Goal: Task Accomplishment & Management: Manage account settings

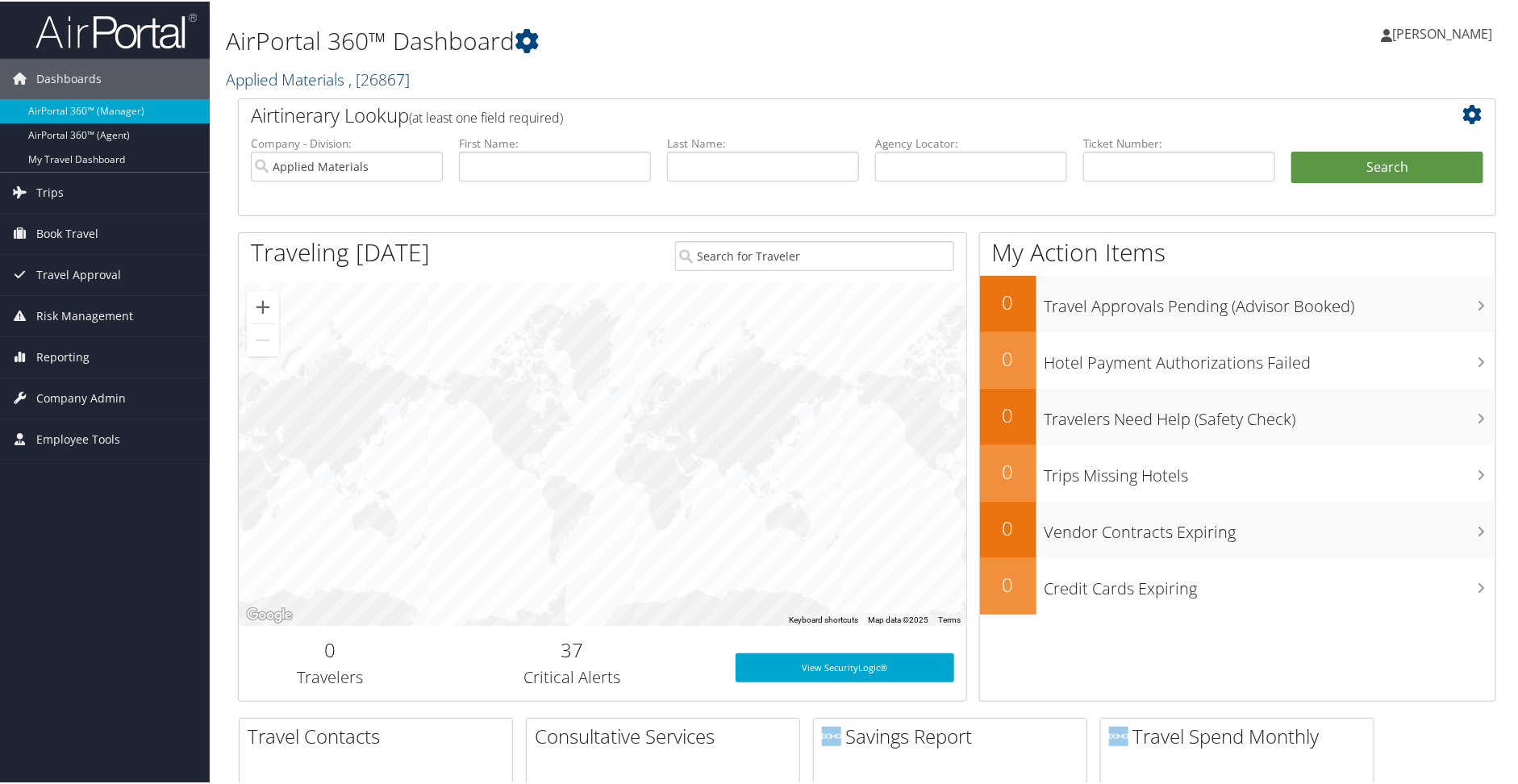
click at [361, 88] on span ", [ 26867 ]" at bounding box center [378, 77] width 61 height 22
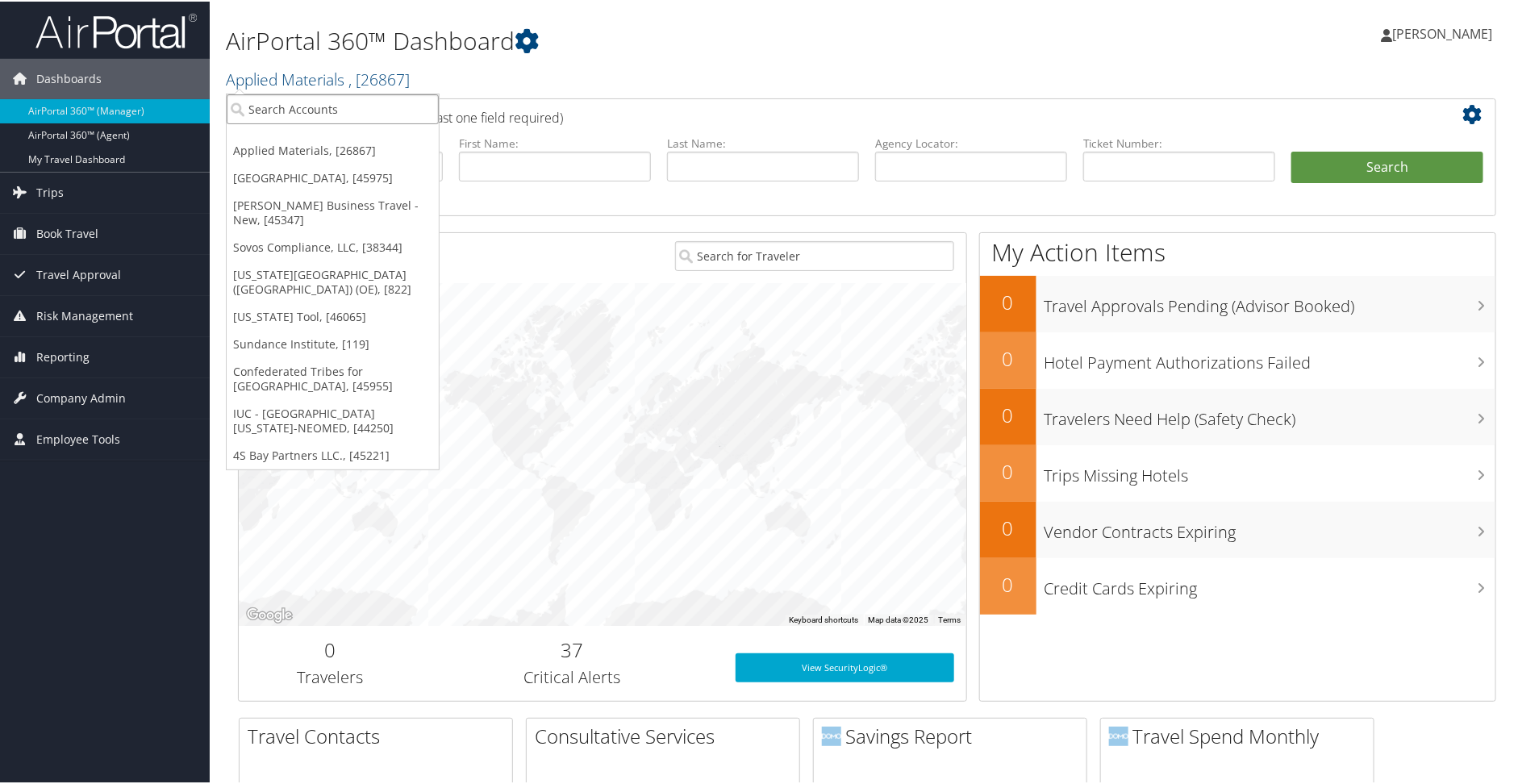
click at [319, 106] on input "search" at bounding box center [332, 107] width 212 height 30
type input "[PERSON_NAME]"
drag, startPoint x: 321, startPoint y: 111, endPoint x: 202, endPoint y: 104, distance: 119.2
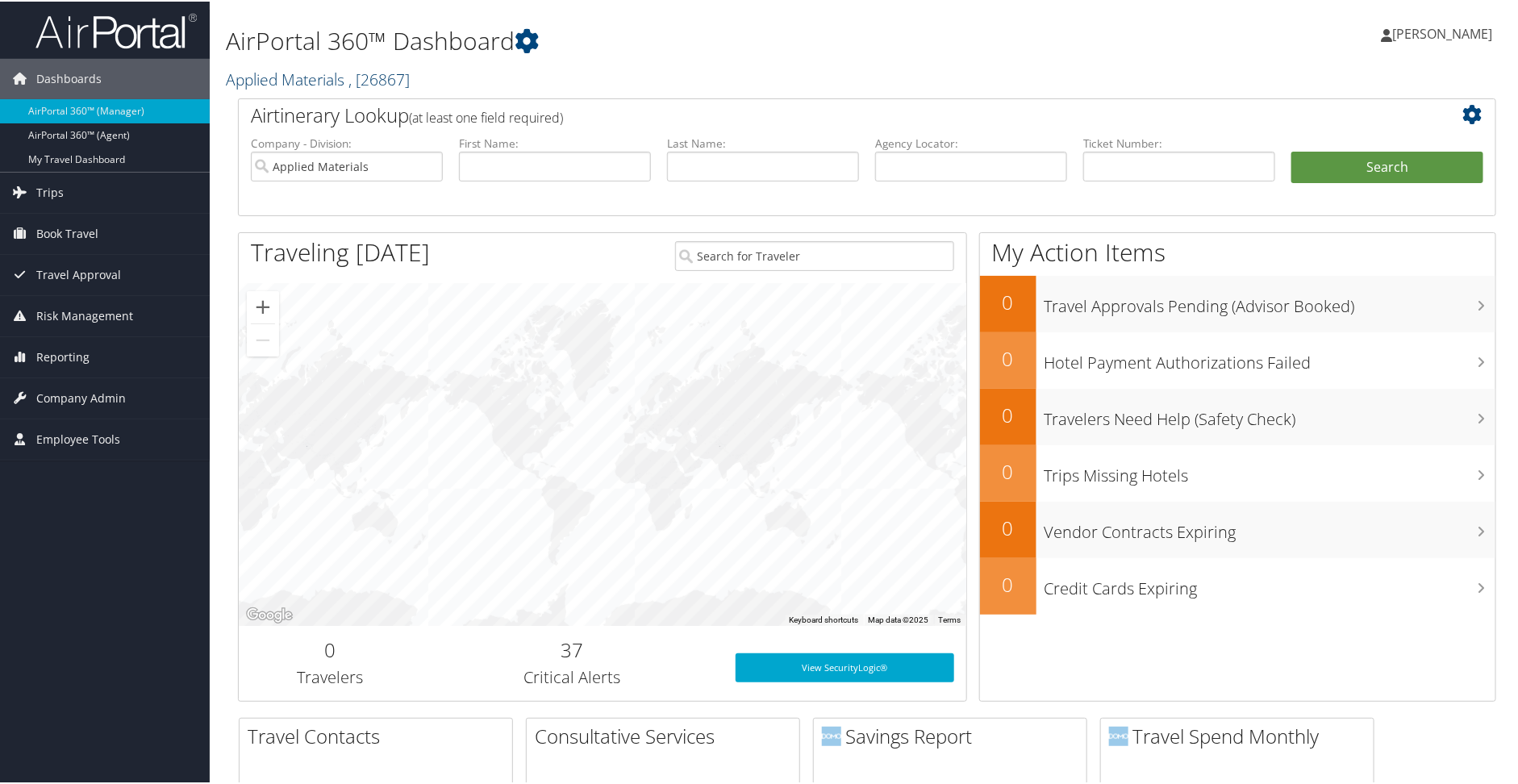
click at [349, 79] on span ", [ 26867 ]" at bounding box center [378, 77] width 61 height 22
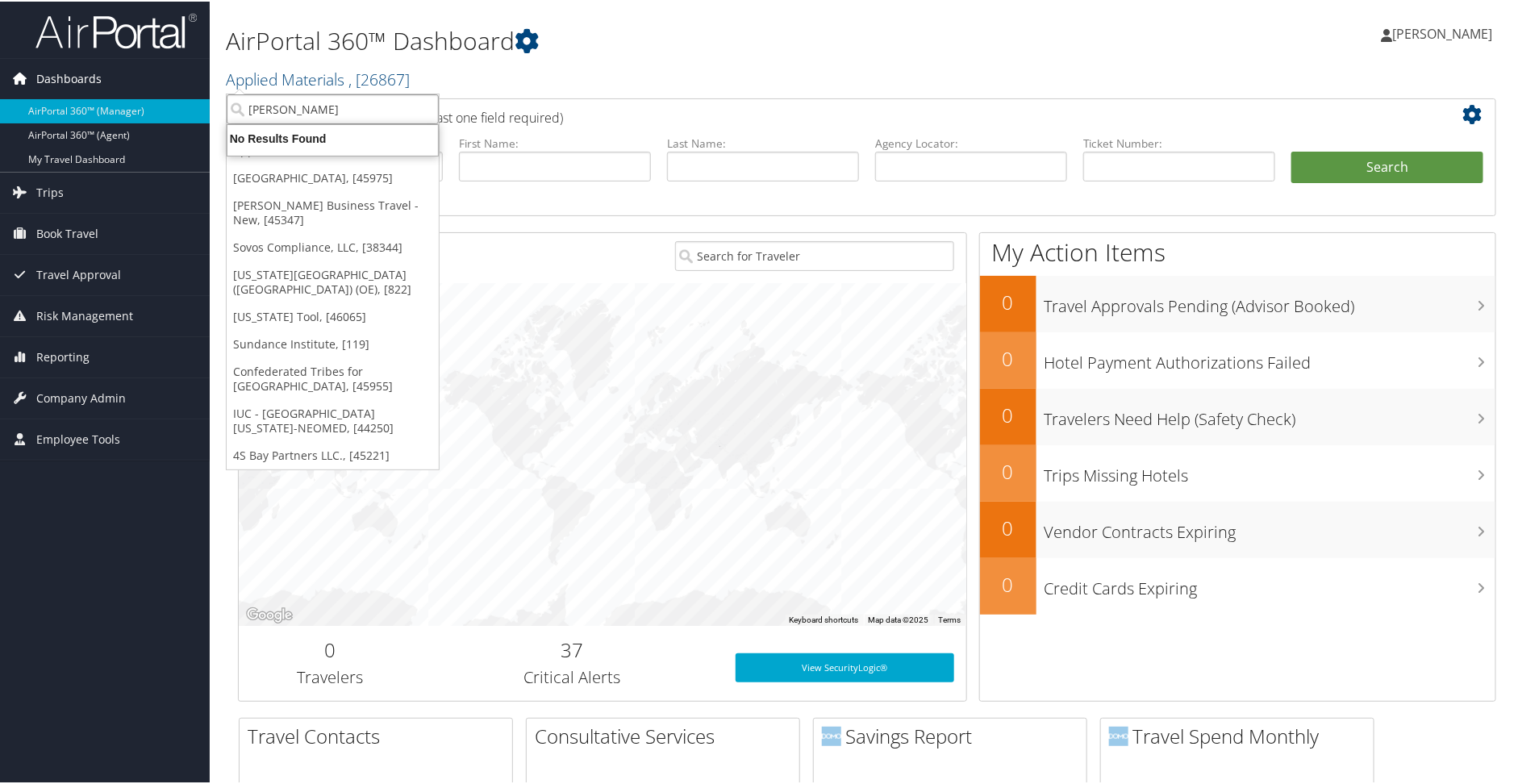
drag, startPoint x: 339, startPoint y: 115, endPoint x: 194, endPoint y: 93, distance: 146.7
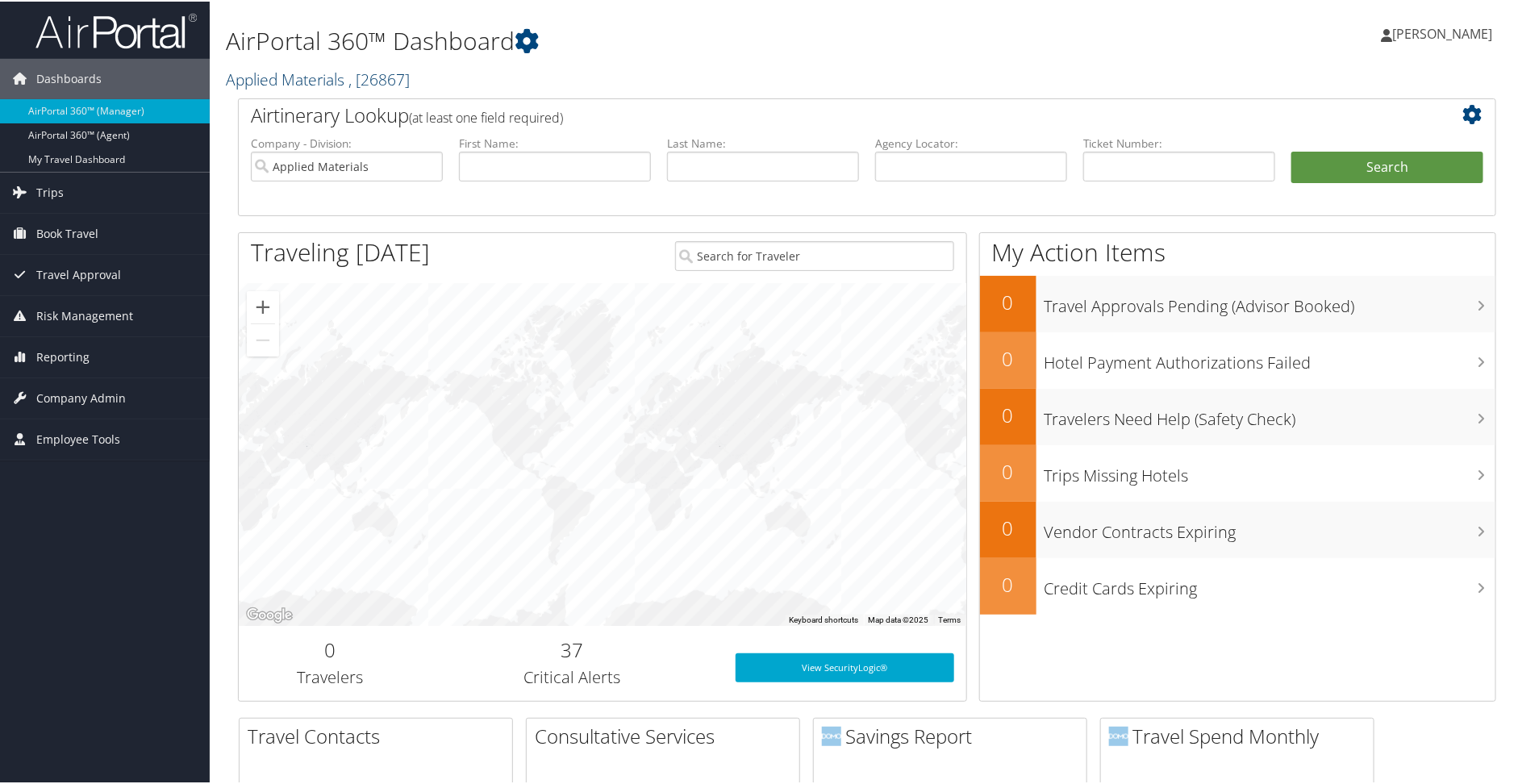
click at [255, 75] on link "Applied Materials , [ 26867 ]" at bounding box center [318, 77] width 184 height 22
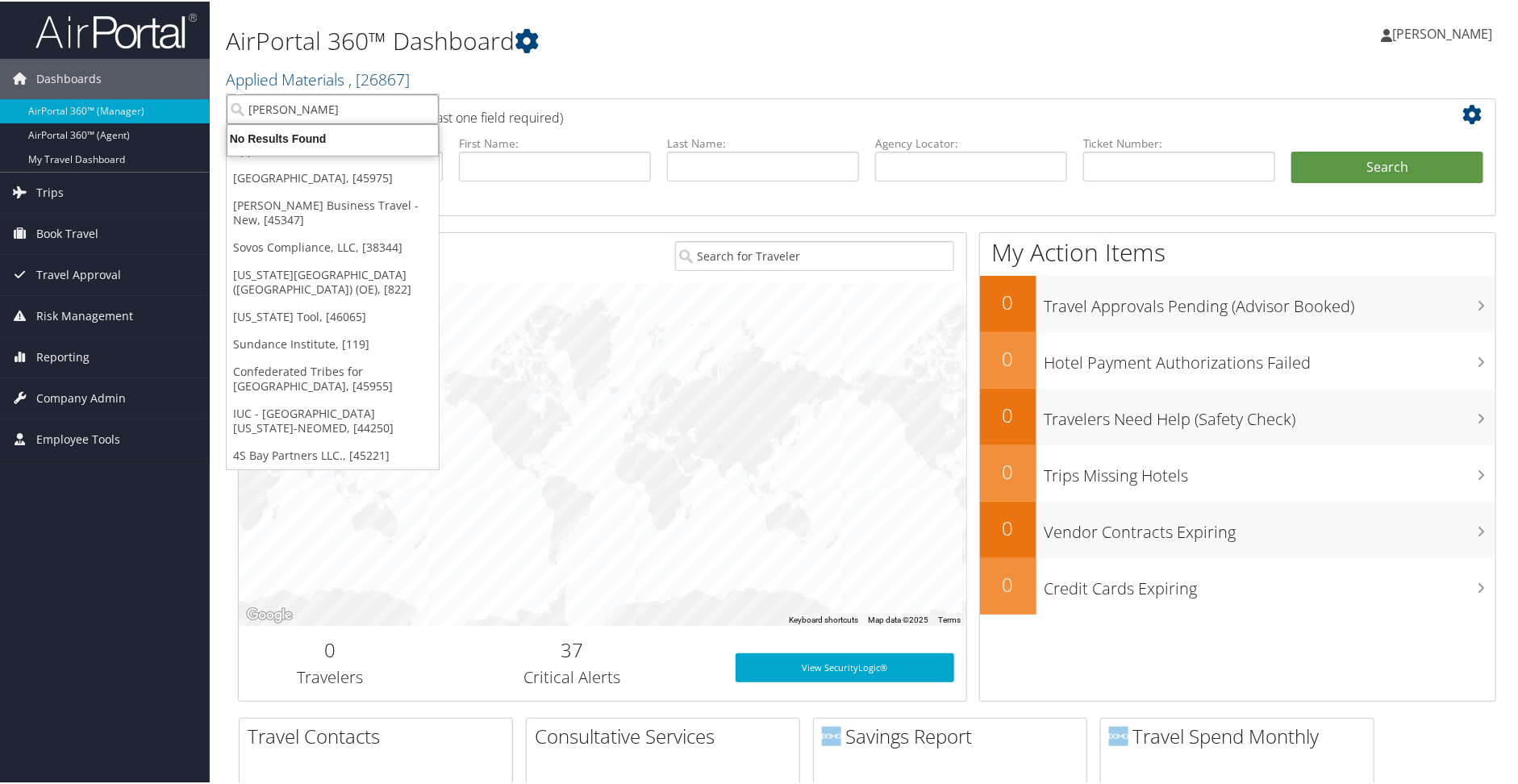
drag, startPoint x: 332, startPoint y: 107, endPoint x: 242, endPoint y: 108, distance: 90.0
click at [242, 108] on input "[PERSON_NAME]" at bounding box center [332, 107] width 212 height 30
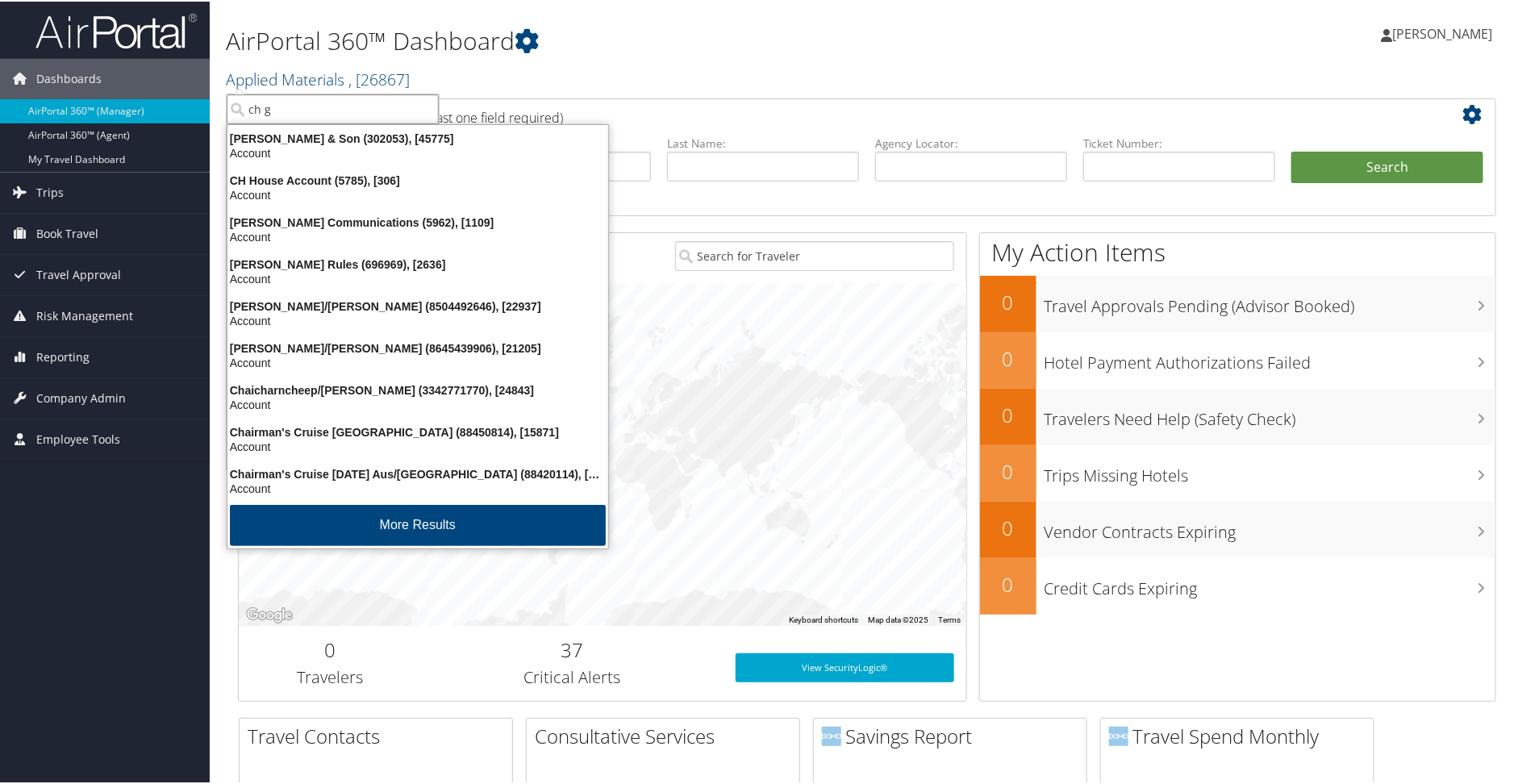
type input "ch gu"
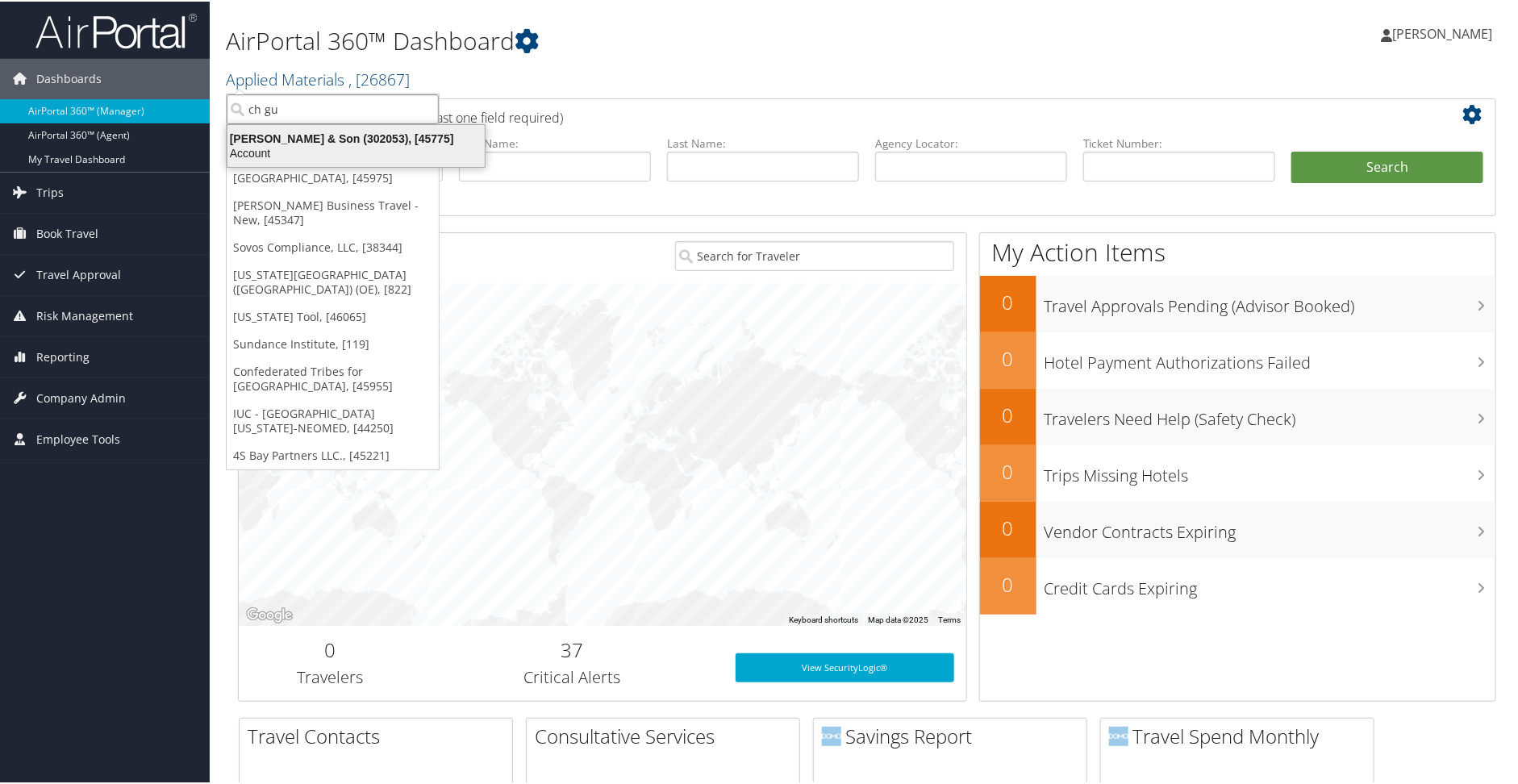
click at [249, 144] on div "[PERSON_NAME] & Son (302053), [45775]" at bounding box center [356, 136] width 277 height 15
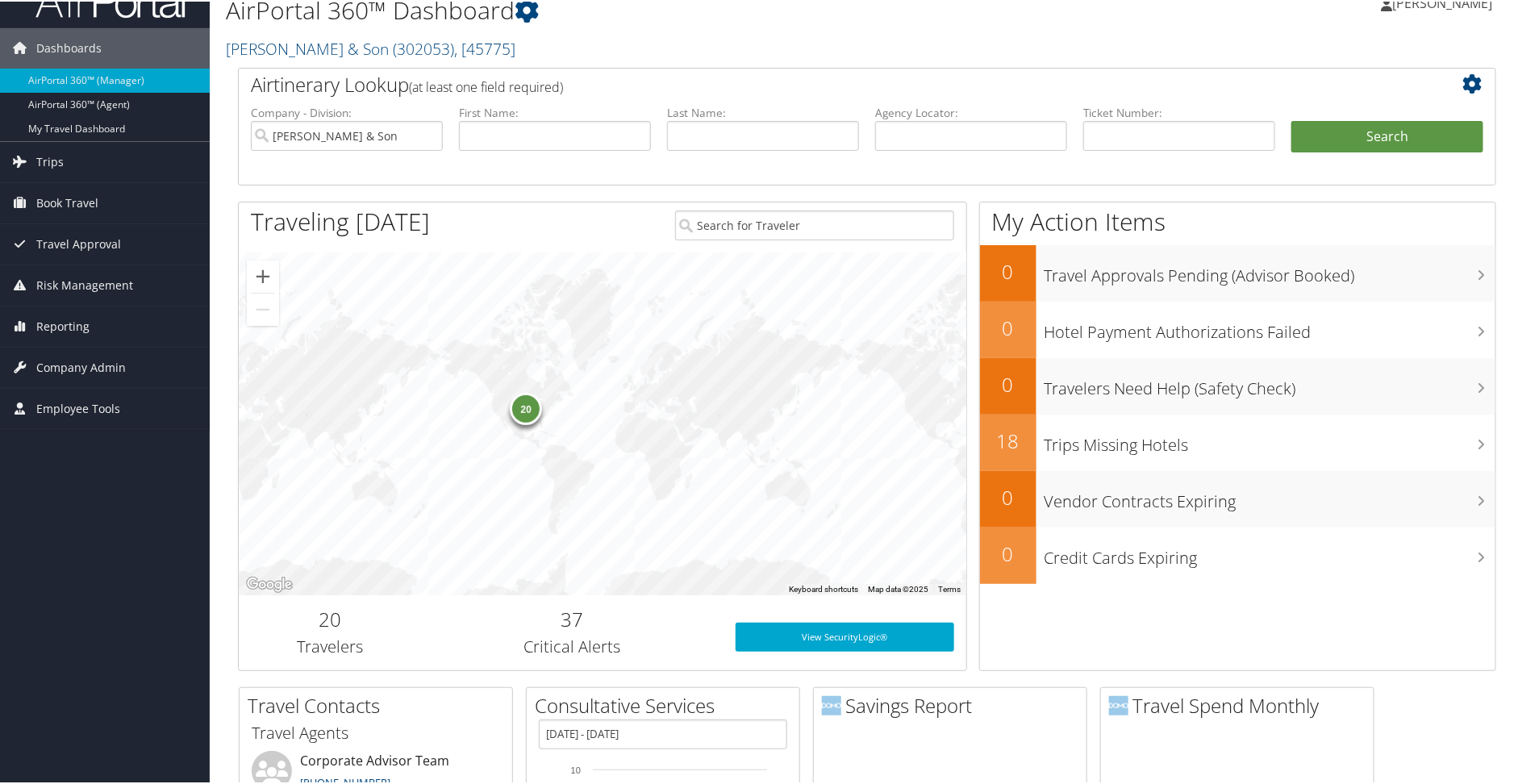
scroll to position [8, 0]
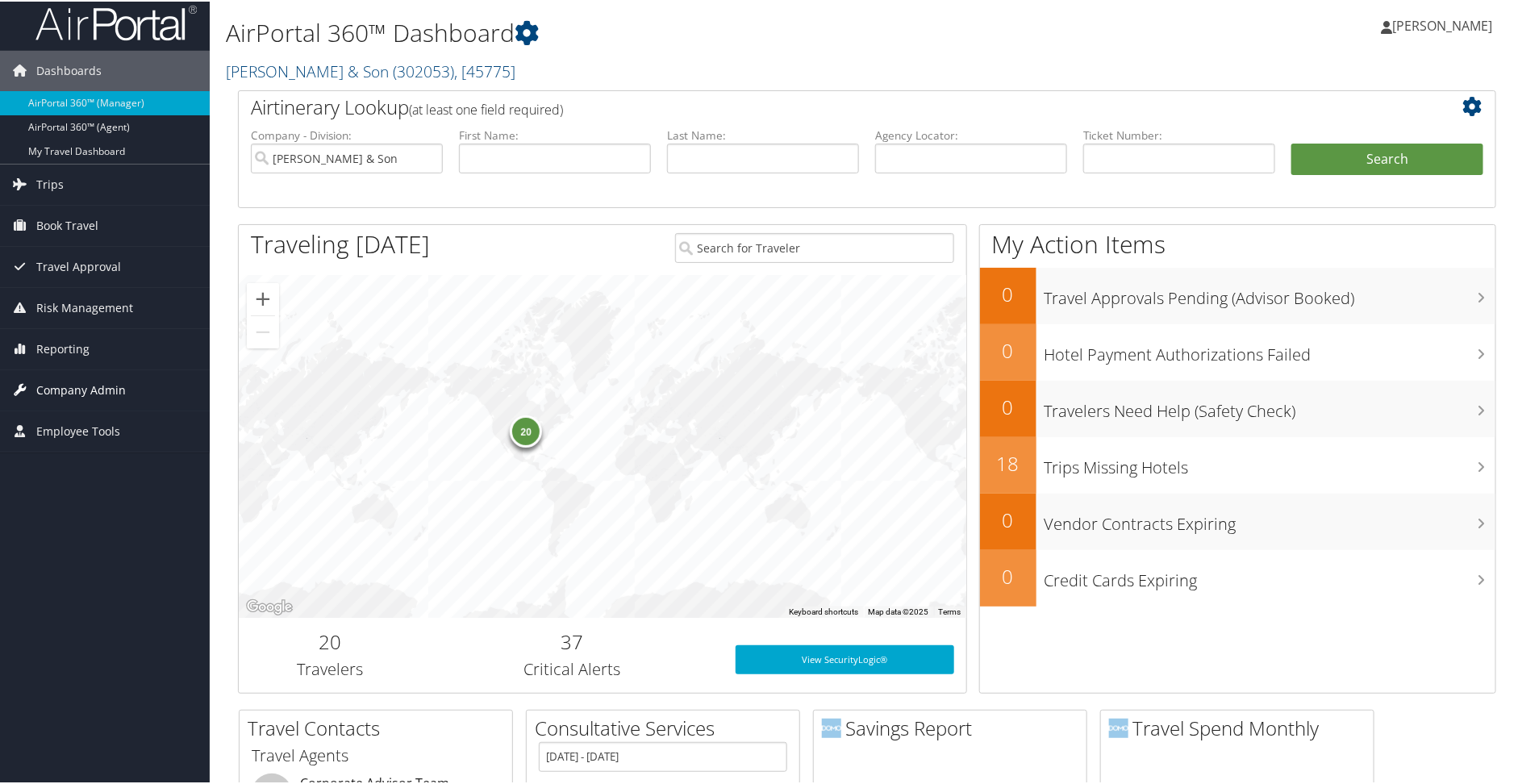
click at [80, 387] on span "Company Admin" at bounding box center [81, 389] width 90 height 41
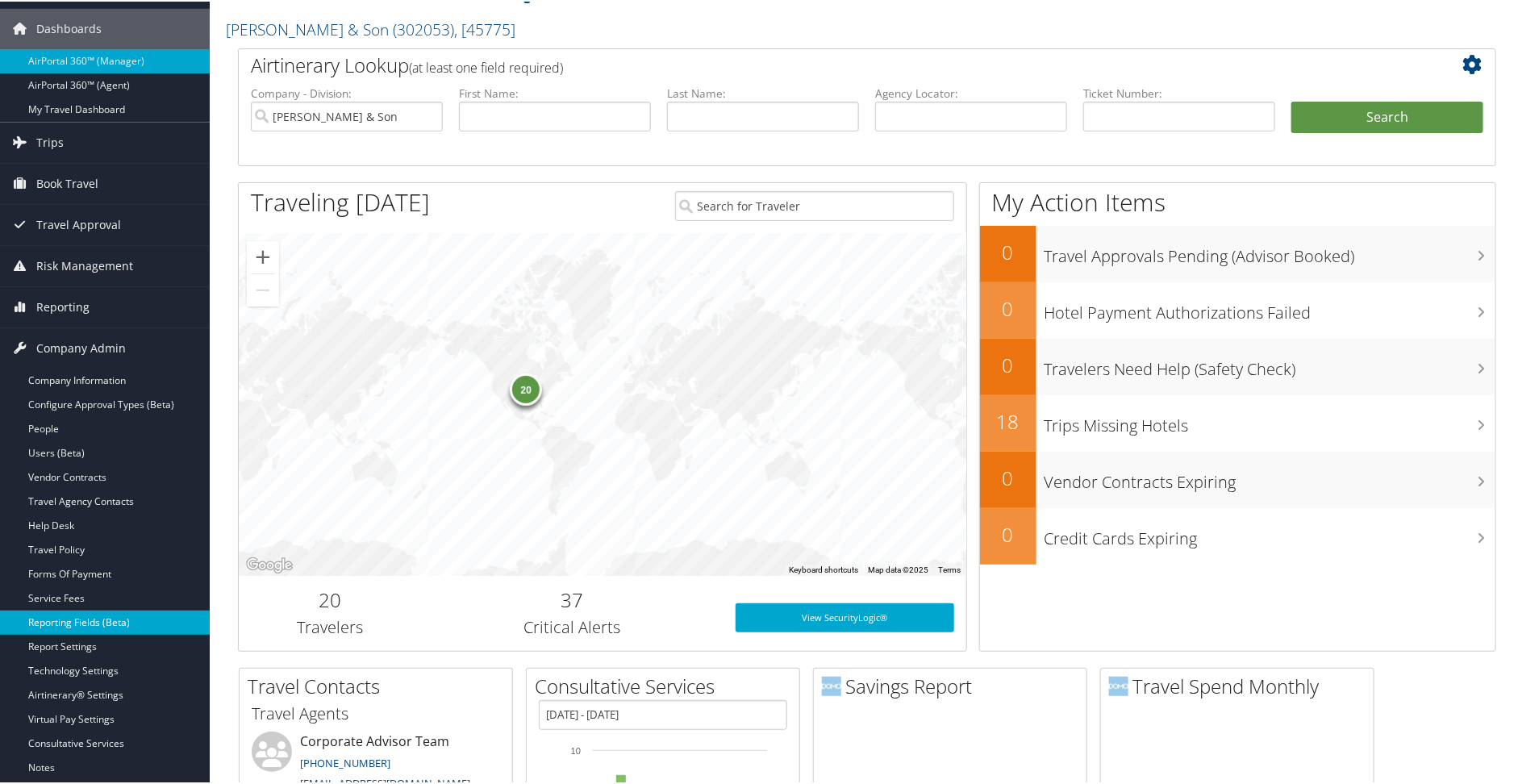
scroll to position [82, 0]
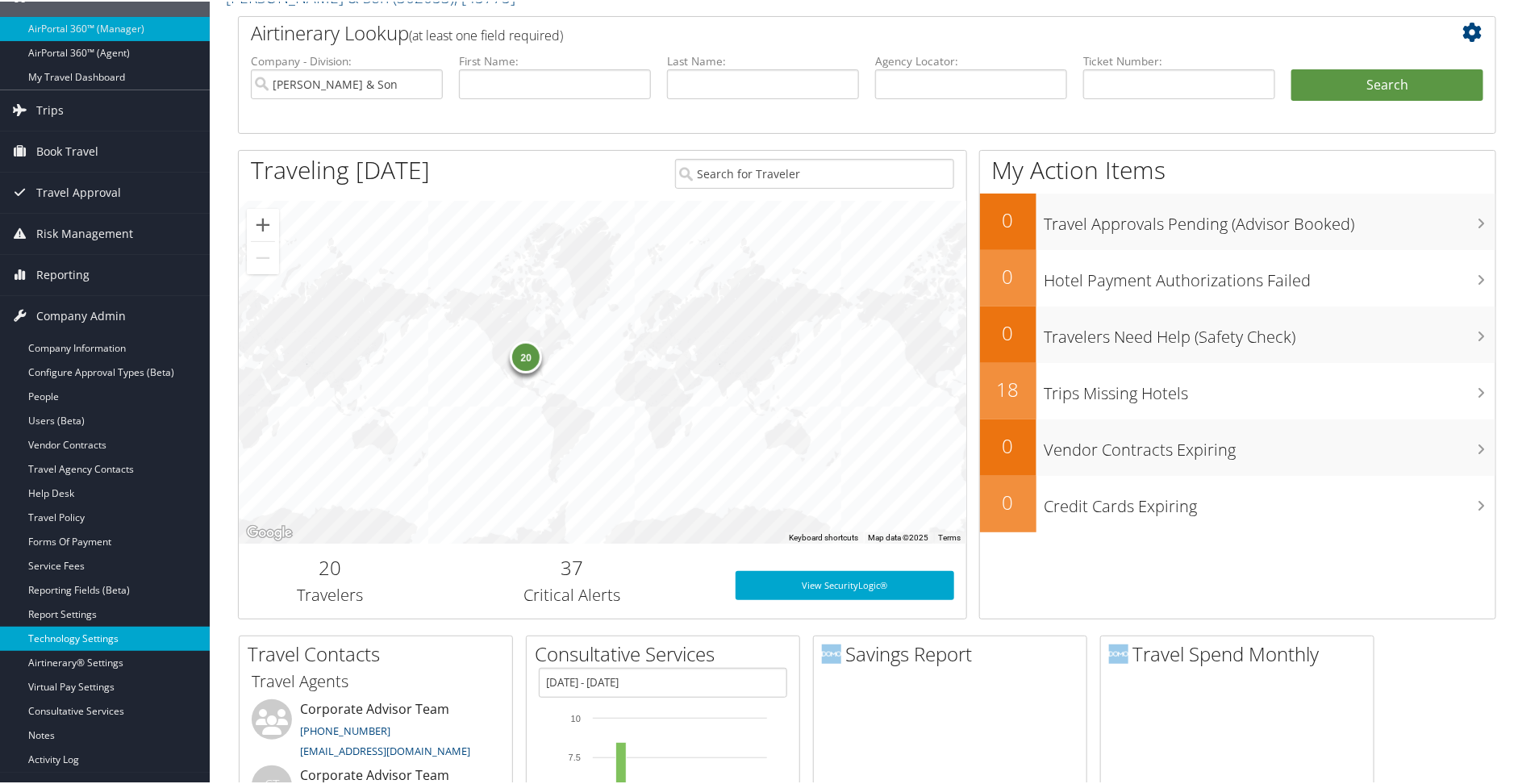
click at [69, 634] on link "Technology Settings" at bounding box center [104, 637] width 210 height 24
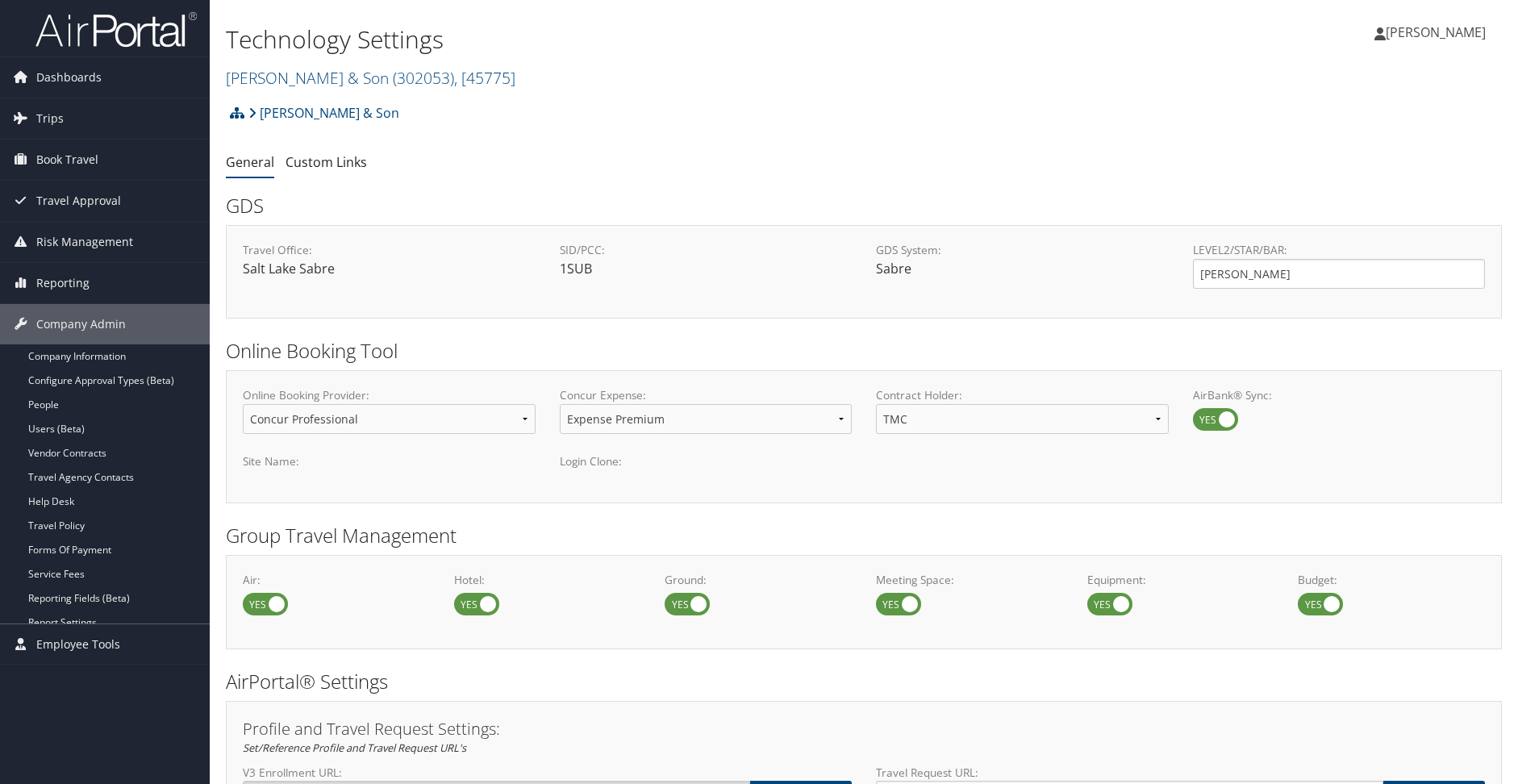
select select "4"
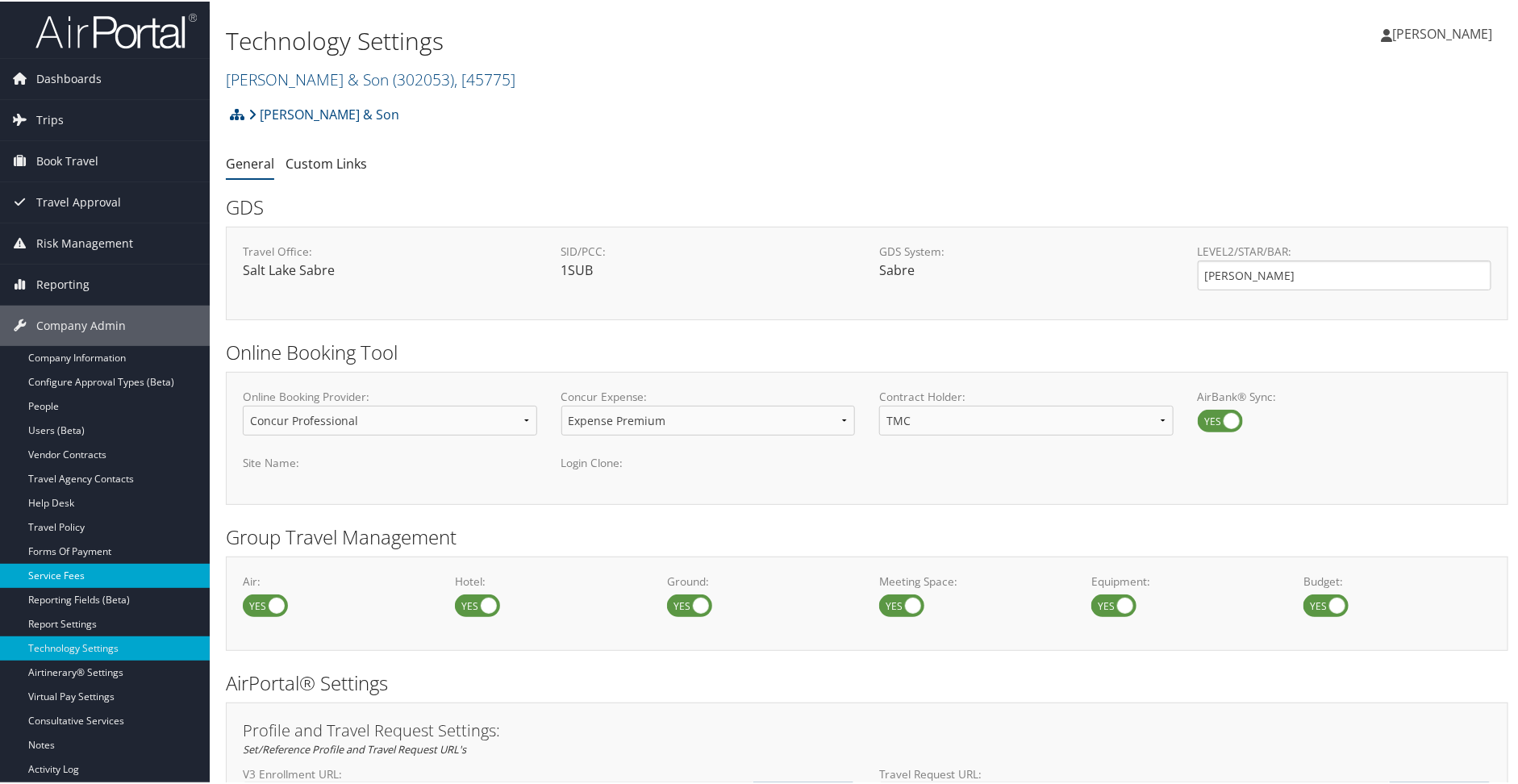
click at [56, 574] on link "Service Fees" at bounding box center [104, 574] width 210 height 24
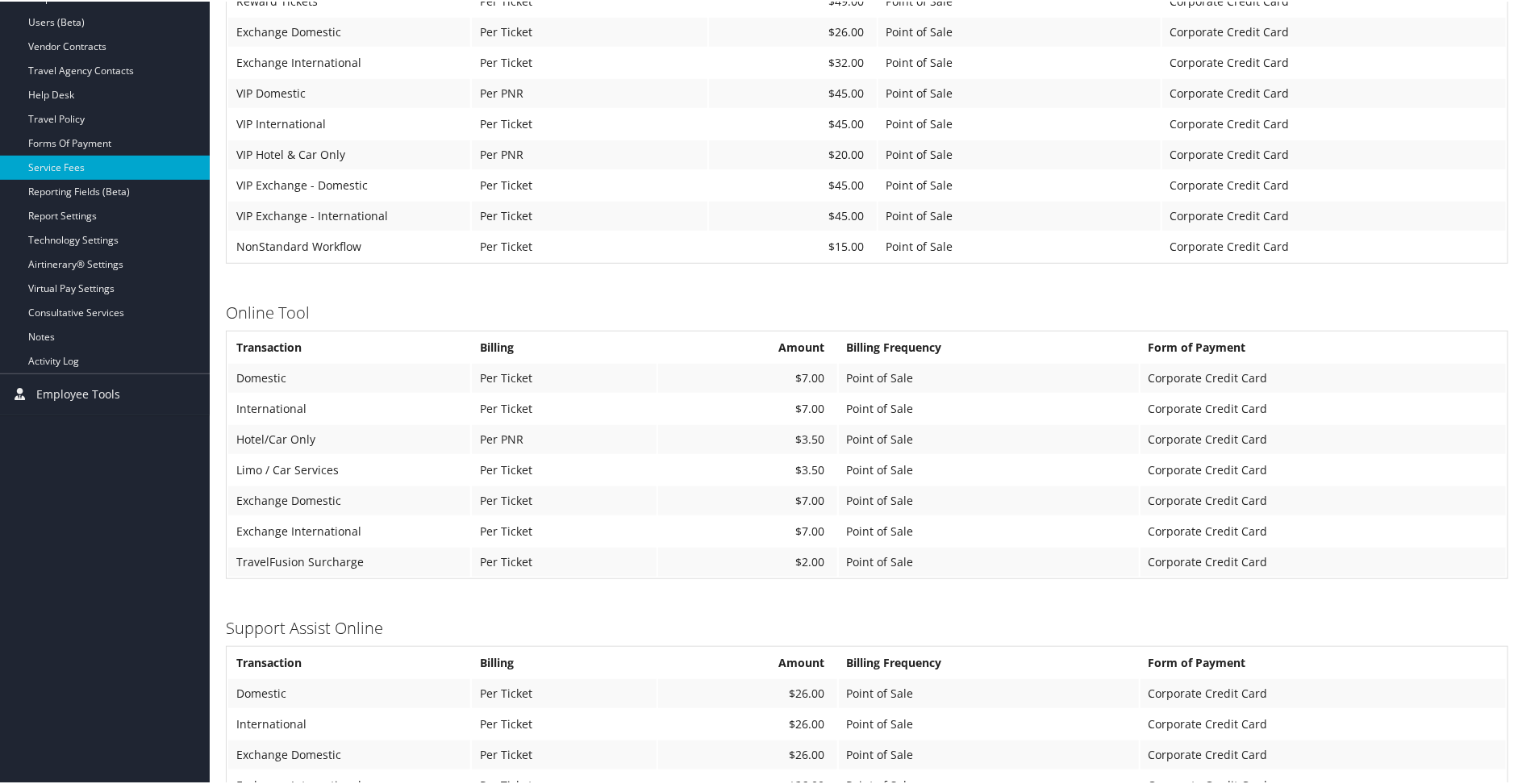
scroll to position [413, 0]
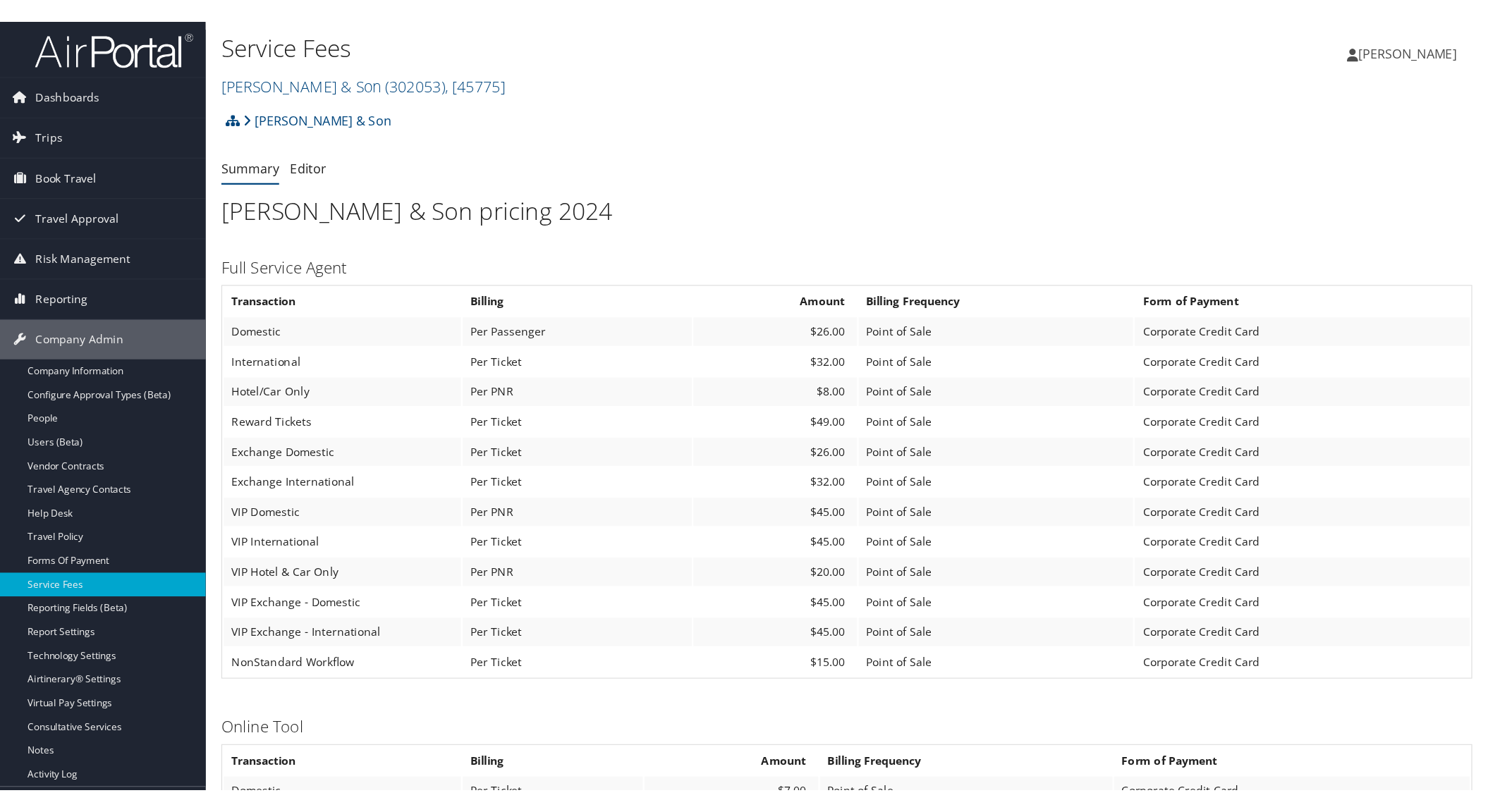
scroll to position [357, 0]
